Goal: Information Seeking & Learning: Learn about a topic

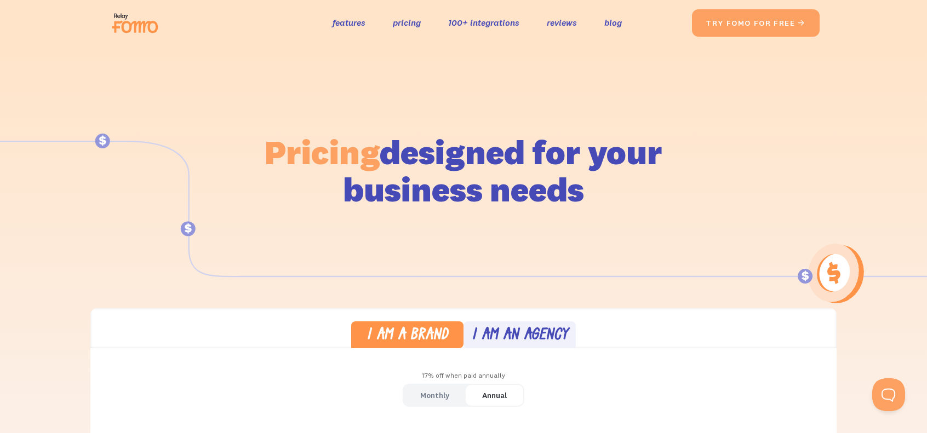
click at [328, 12] on div "the original social proof app features pricing 100+ integrations reviews blog S…" at bounding box center [399, 22] width 585 height 35
click at [335, 16] on link "features" at bounding box center [349, 23] width 33 height 16
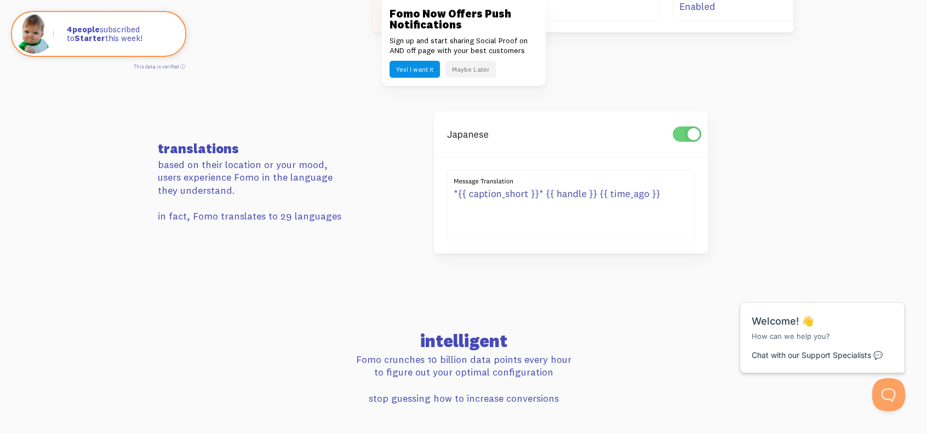
scroll to position [1973, 0]
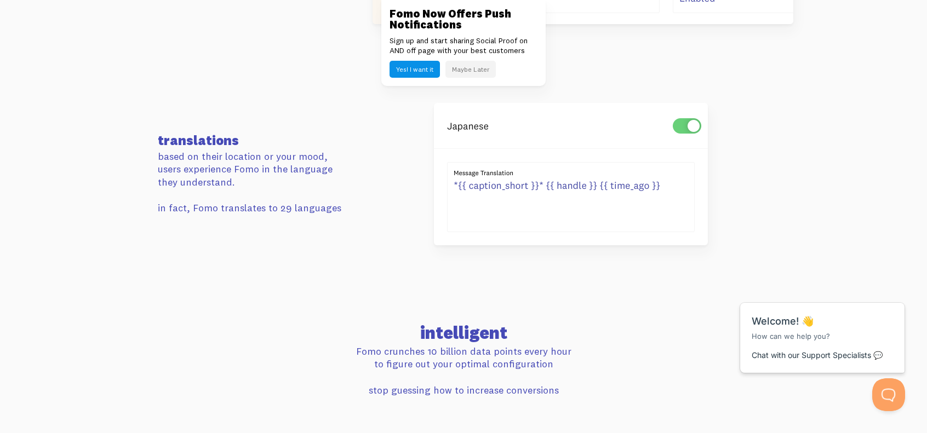
click at [464, 70] on button "Maybe Later" at bounding box center [470, 69] width 50 height 17
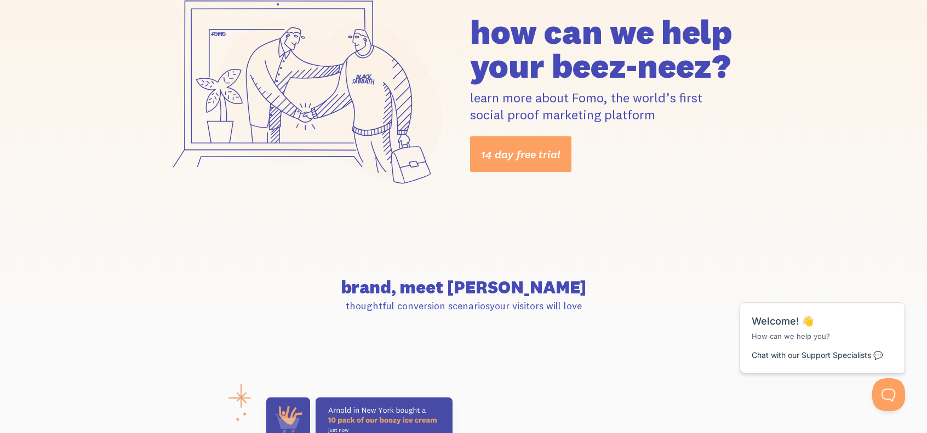
scroll to position [0, 0]
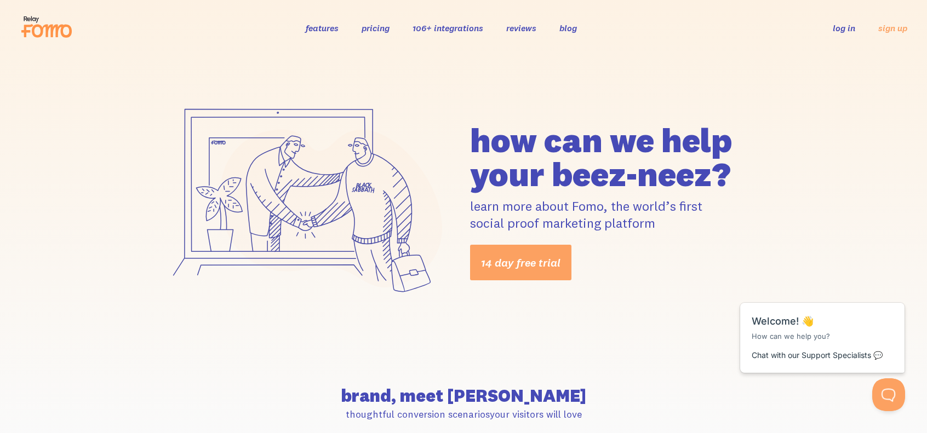
click at [436, 31] on link "106+ integrations" at bounding box center [448, 27] width 71 height 11
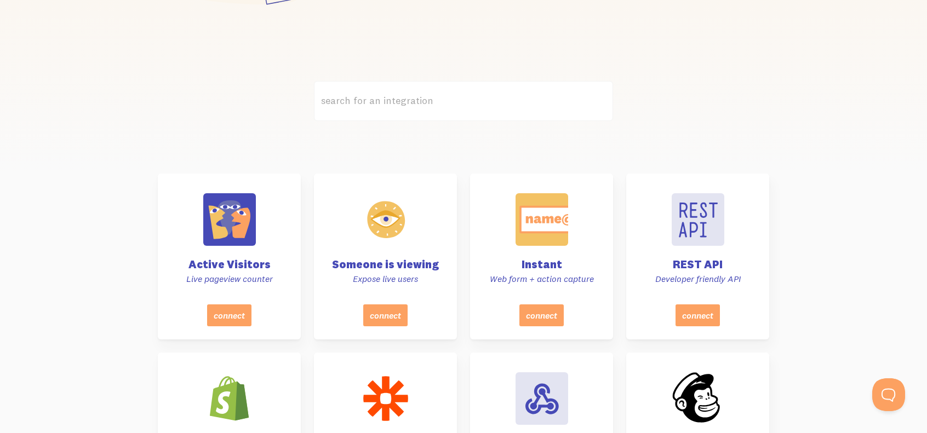
scroll to position [274, 0]
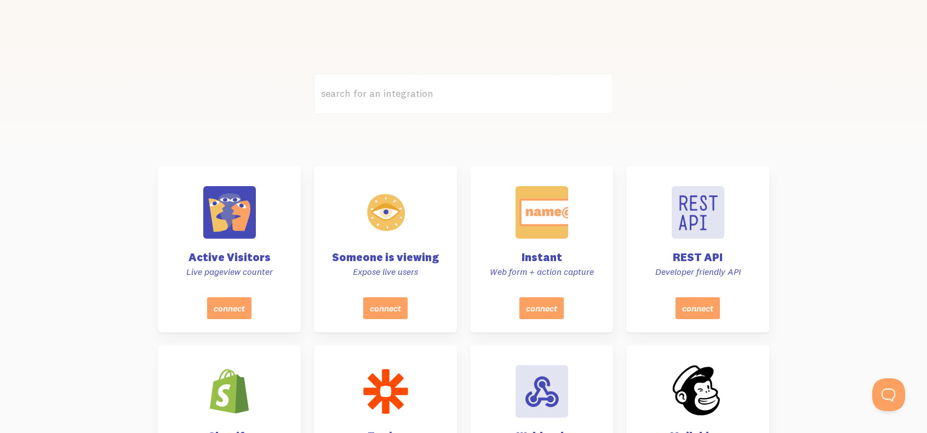
click at [404, 97] on label "search for an integration" at bounding box center [463, 94] width 299 height 40
click at [404, 97] on input "search for an integration" at bounding box center [463, 94] width 299 height 40
type input "f"
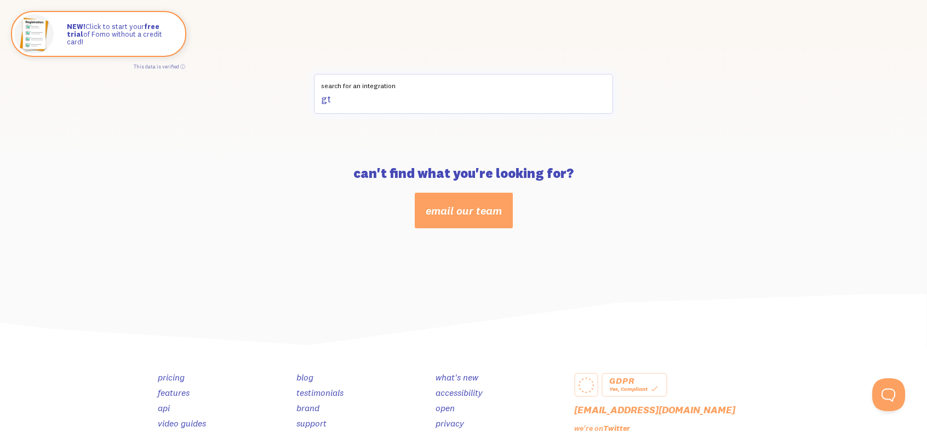
type input "g"
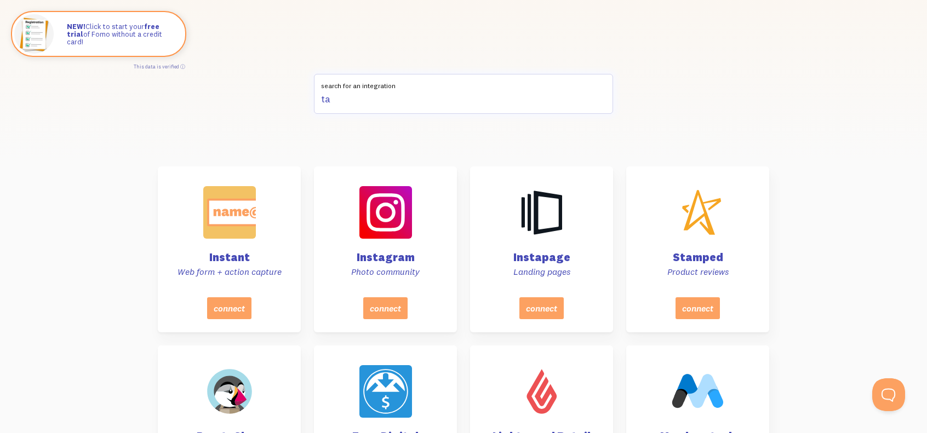
type input "t"
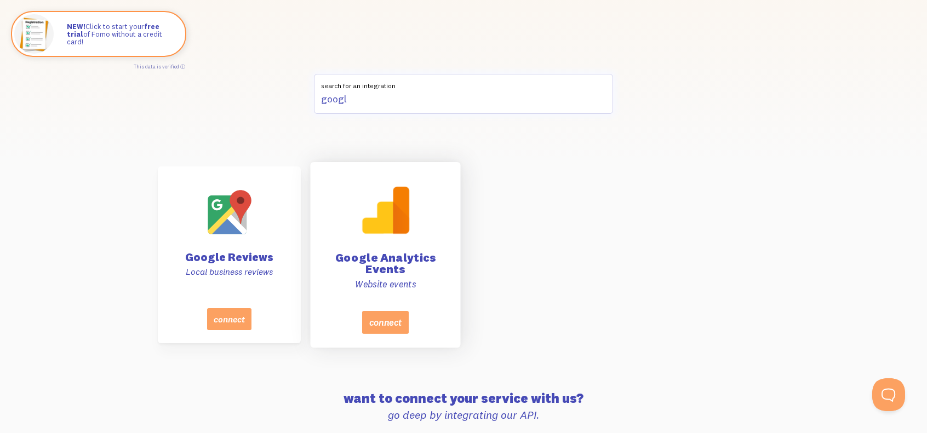
type input "googl"
click at [408, 268] on h4 "Google Analytics Events" at bounding box center [385, 263] width 123 height 23
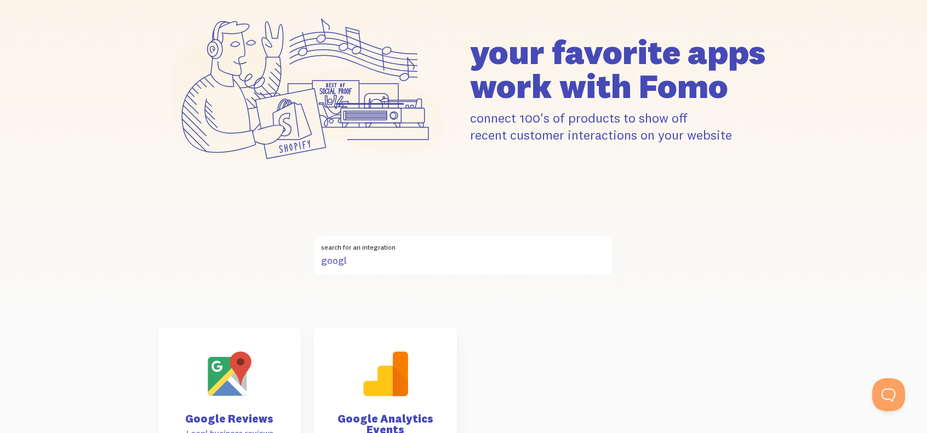
scroll to position [0, 0]
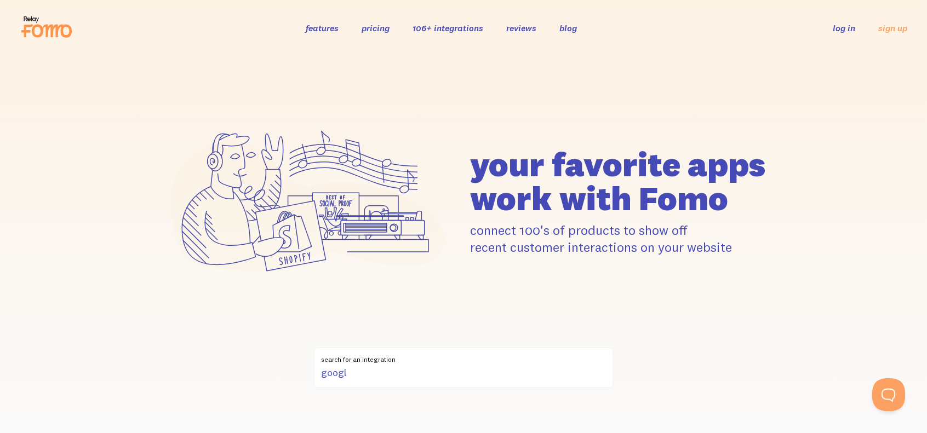
click at [312, 25] on link "features" at bounding box center [322, 27] width 33 height 11
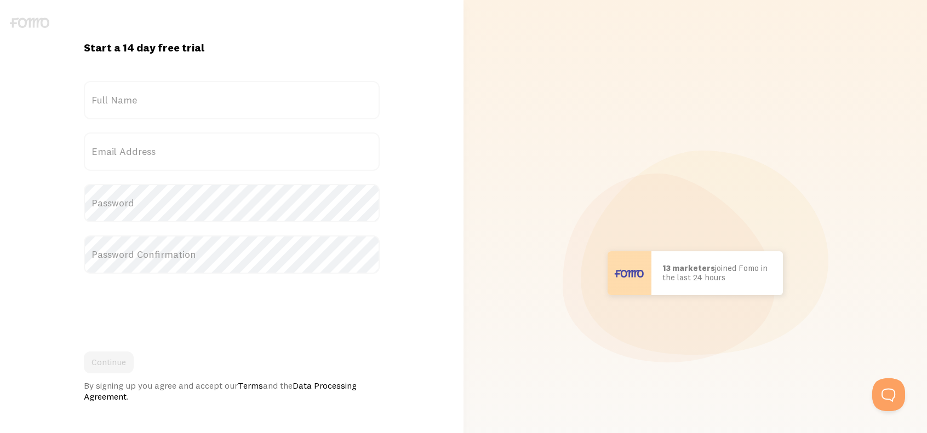
drag, startPoint x: 135, startPoint y: 30, endPoint x: 139, endPoint y: 43, distance: 13.2
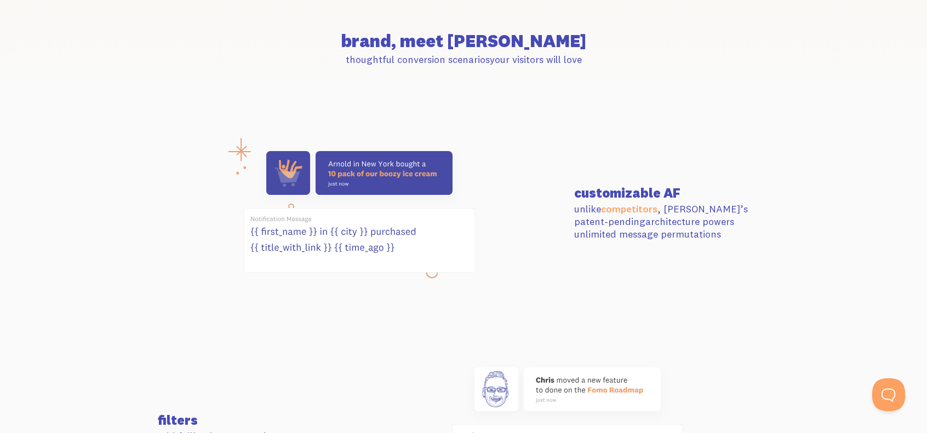
scroll to position [384, 0]
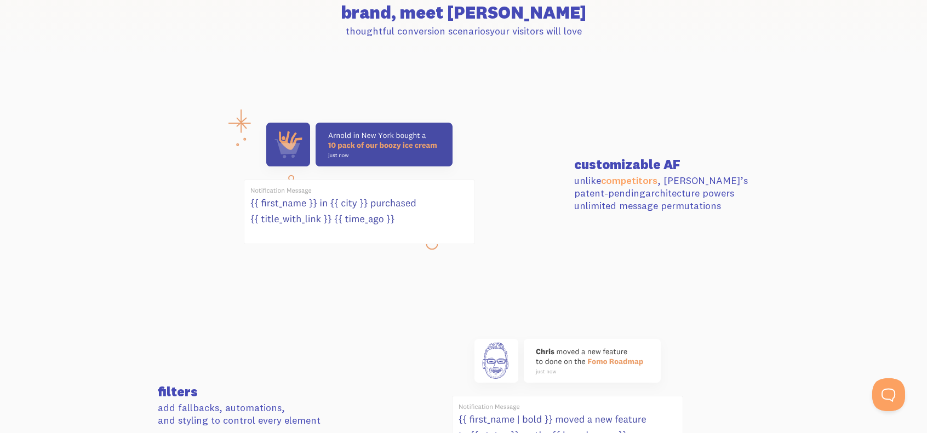
click at [548, 114] on section "customizable AF unlike competitors , [PERSON_NAME]’s patent-pending architectur…" at bounding box center [463, 185] width 927 height 216
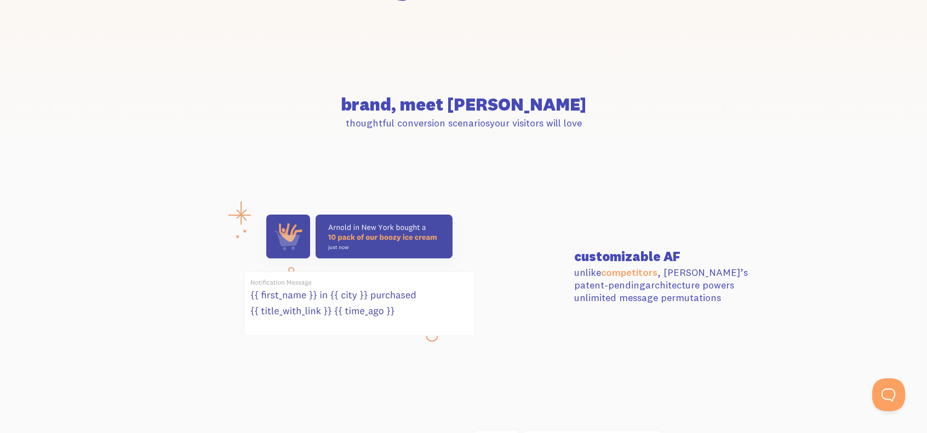
scroll to position [0, 0]
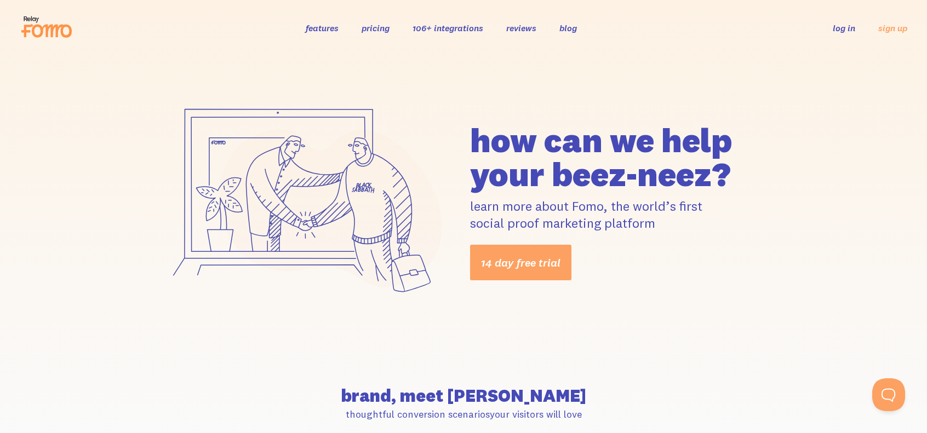
click at [325, 29] on link "features" at bounding box center [322, 27] width 33 height 11
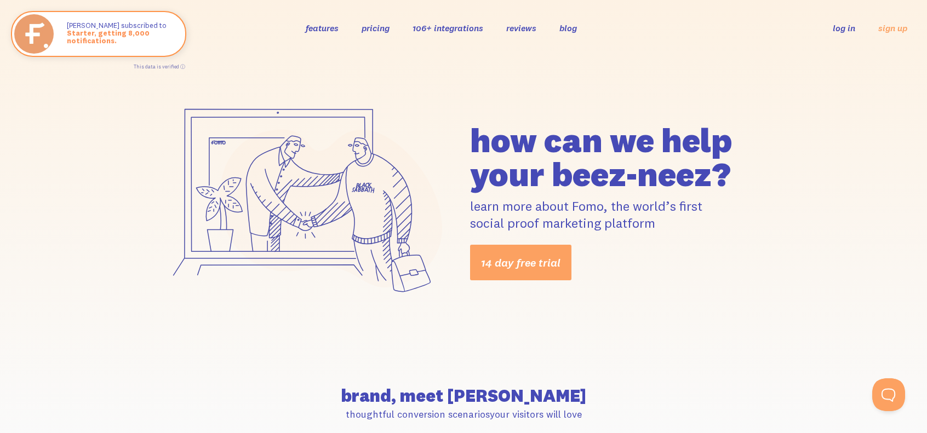
click at [393, 35] on div "features pricing 106+ integrations reviews blog log in sign up log in sign up" at bounding box center [464, 28] width 888 height 30
click at [376, 27] on link "pricing" at bounding box center [376, 27] width 28 height 11
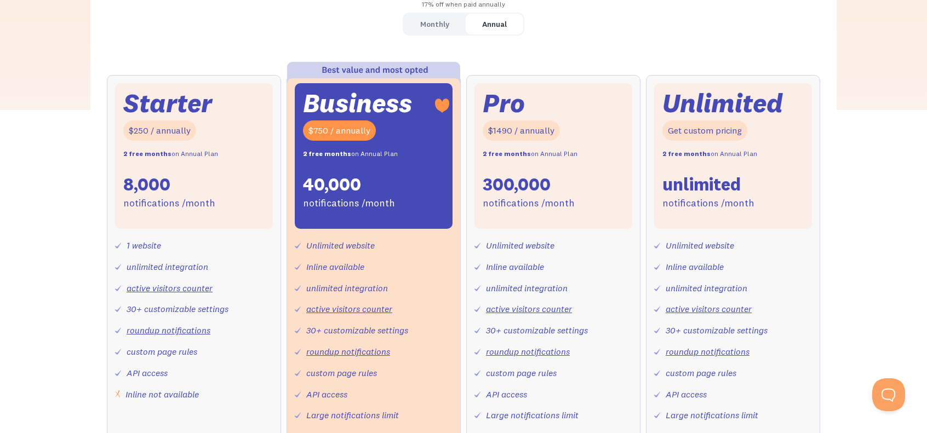
scroll to position [219, 0]
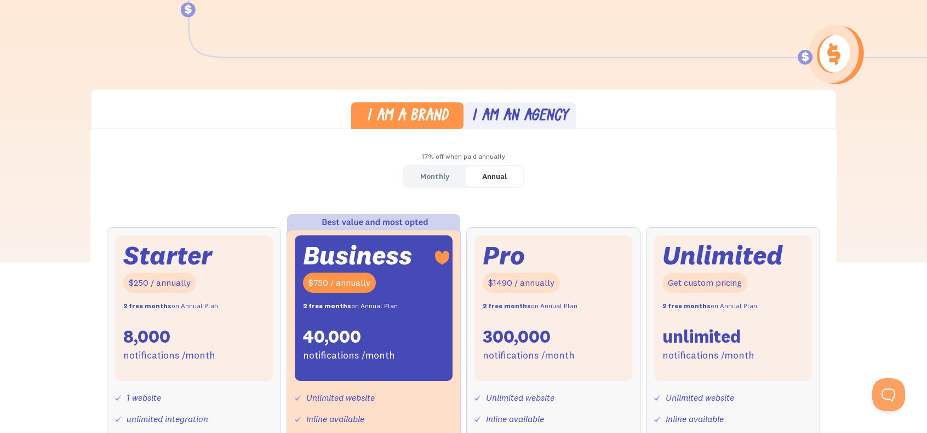
click at [446, 177] on div "Monthly" at bounding box center [434, 177] width 29 height 16
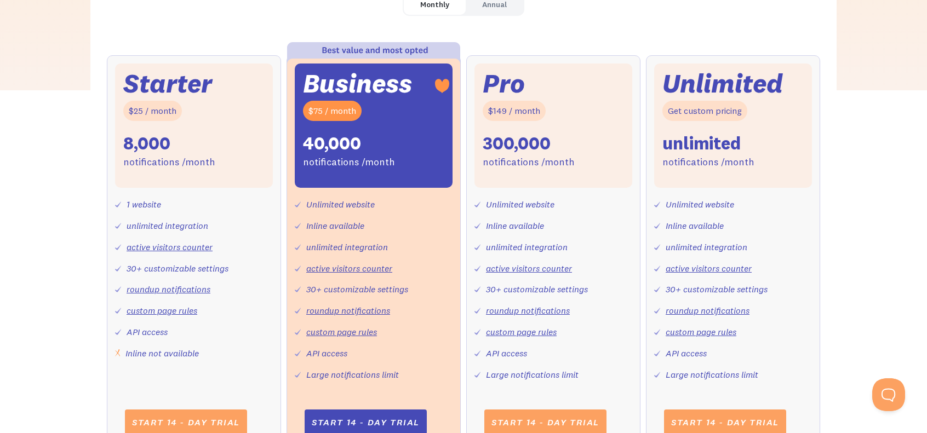
scroll to position [438, 0]
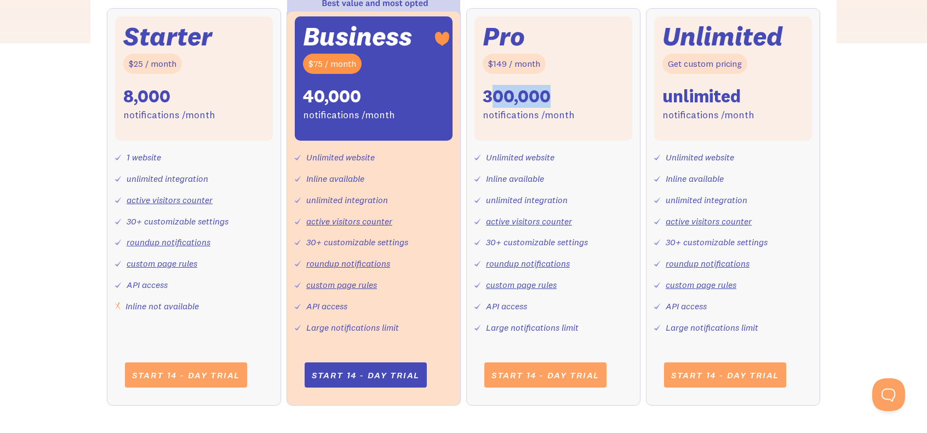
drag, startPoint x: 488, startPoint y: 94, endPoint x: 554, endPoint y: 96, distance: 66.4
click at [554, 96] on div "Pro $149 / month 300,000 notifications /month" at bounding box center [554, 78] width 158 height 124
click at [484, 95] on div "300,000" at bounding box center [517, 96] width 68 height 23
drag, startPoint x: 484, startPoint y: 95, endPoint x: 544, endPoint y: 95, distance: 59.2
click at [544, 95] on div "300,000" at bounding box center [517, 96] width 68 height 23
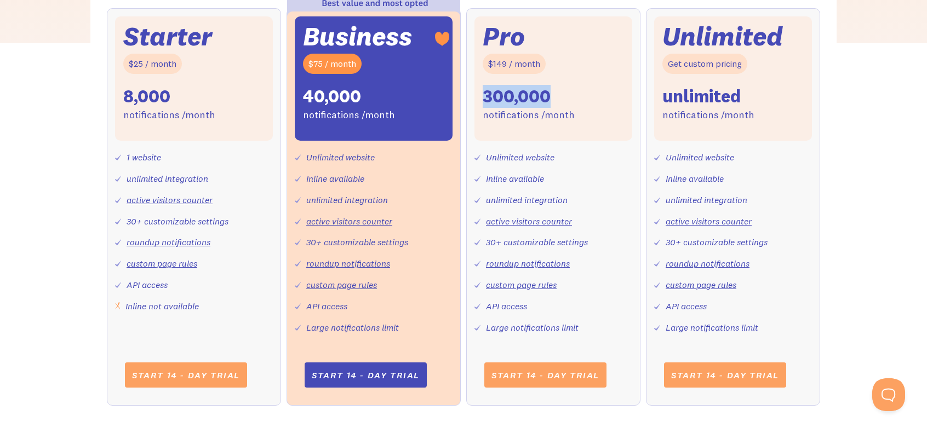
click at [478, 102] on div "Pro $149 / month 300,000 notifications /month" at bounding box center [554, 78] width 158 height 124
drag, startPoint x: 483, startPoint y: 96, endPoint x: 552, endPoint y: 92, distance: 69.2
click at [552, 92] on div "Pro $149 / month 300,000 notifications /month" at bounding box center [554, 78] width 158 height 124
drag, startPoint x: 488, startPoint y: 60, endPoint x: 537, endPoint y: 66, distance: 49.7
click at [537, 66] on div "$149 / month" at bounding box center [514, 64] width 63 height 20
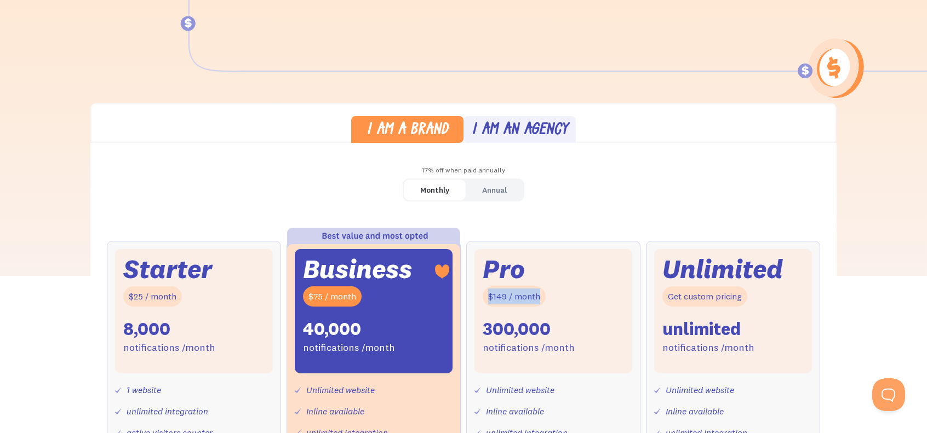
scroll to position [0, 0]
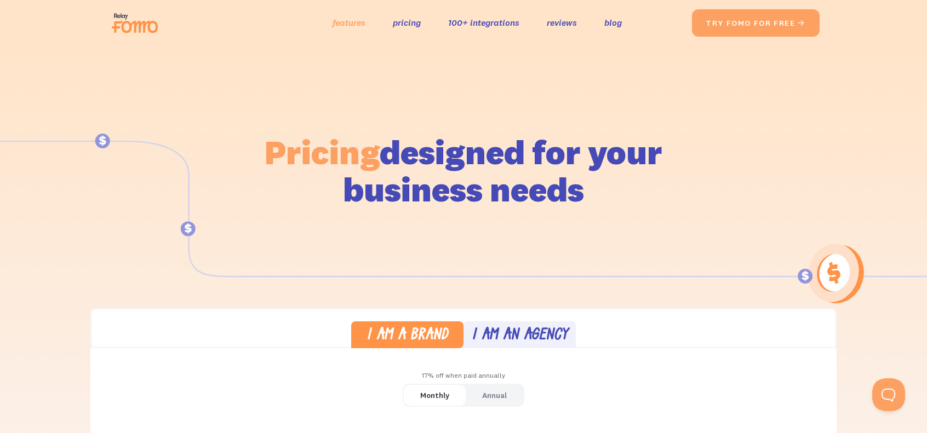
click at [351, 20] on link "features" at bounding box center [349, 23] width 33 height 16
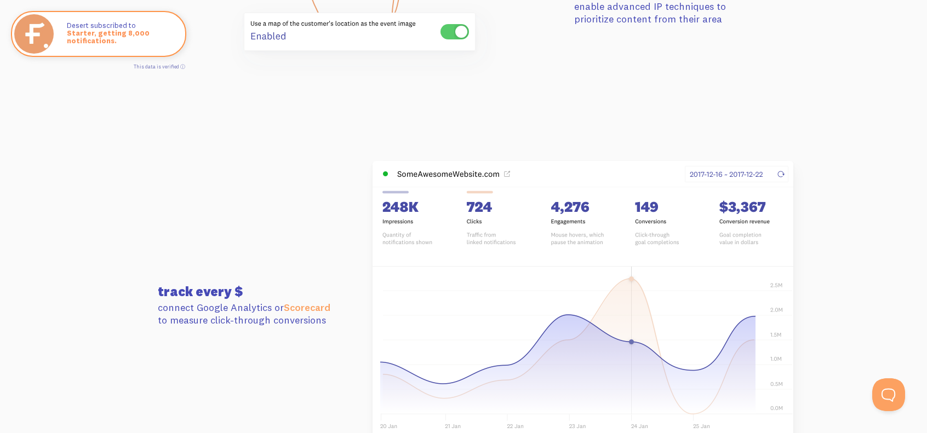
scroll to position [2849, 0]
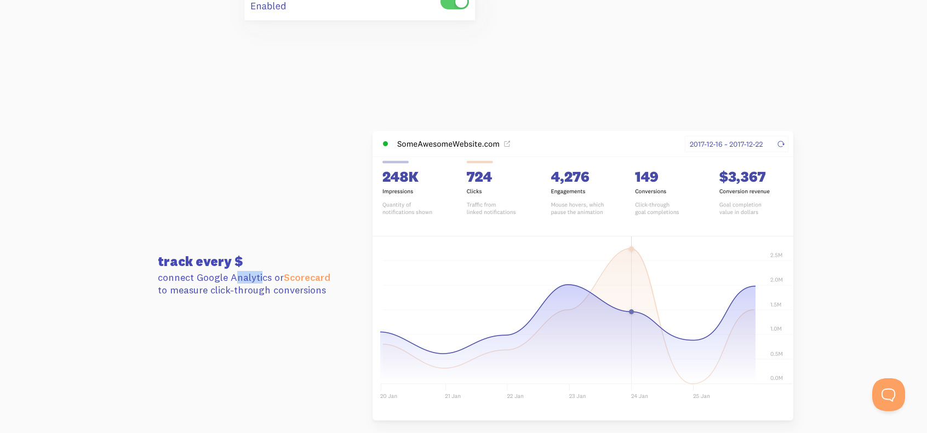
drag, startPoint x: 199, startPoint y: 279, endPoint x: 235, endPoint y: 278, distance: 35.6
click at [235, 278] on p "connect Google Analytics or Scorecard to measure click-through conversions" at bounding box center [255, 284] width 195 height 26
click at [307, 277] on link "Scorecard" at bounding box center [307, 277] width 47 height 13
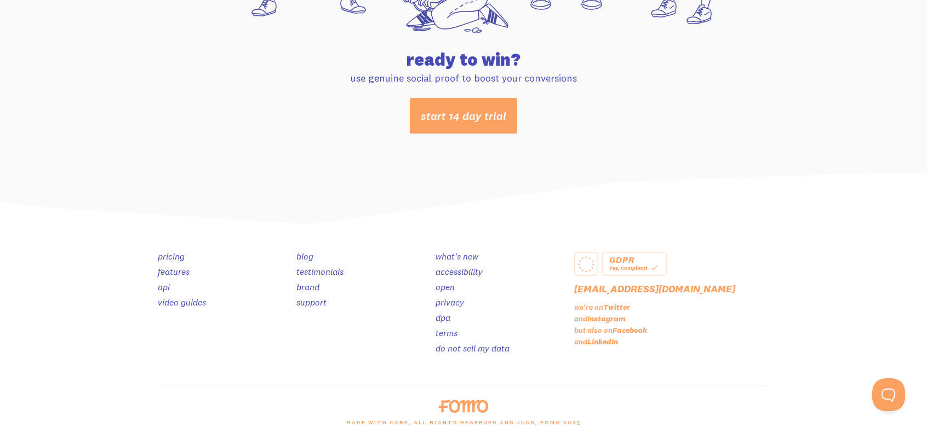
scroll to position [5822, 0]
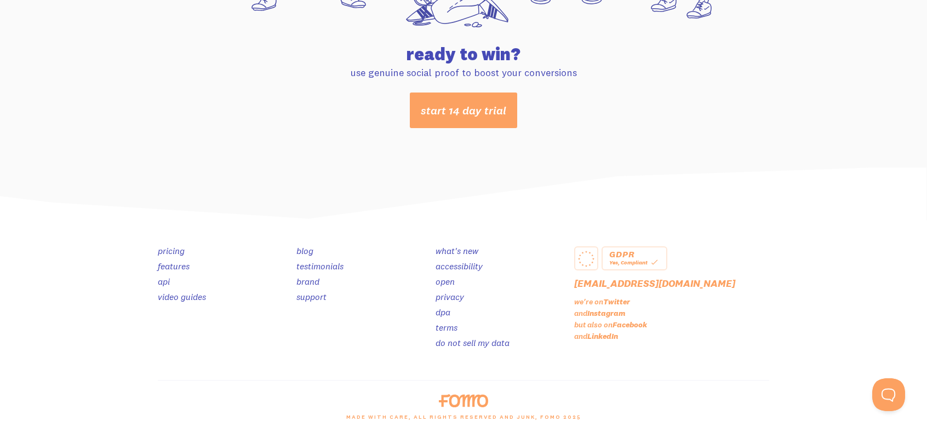
click at [167, 284] on link "api" at bounding box center [164, 281] width 12 height 11
